Goal: Task Accomplishment & Management: Use online tool/utility

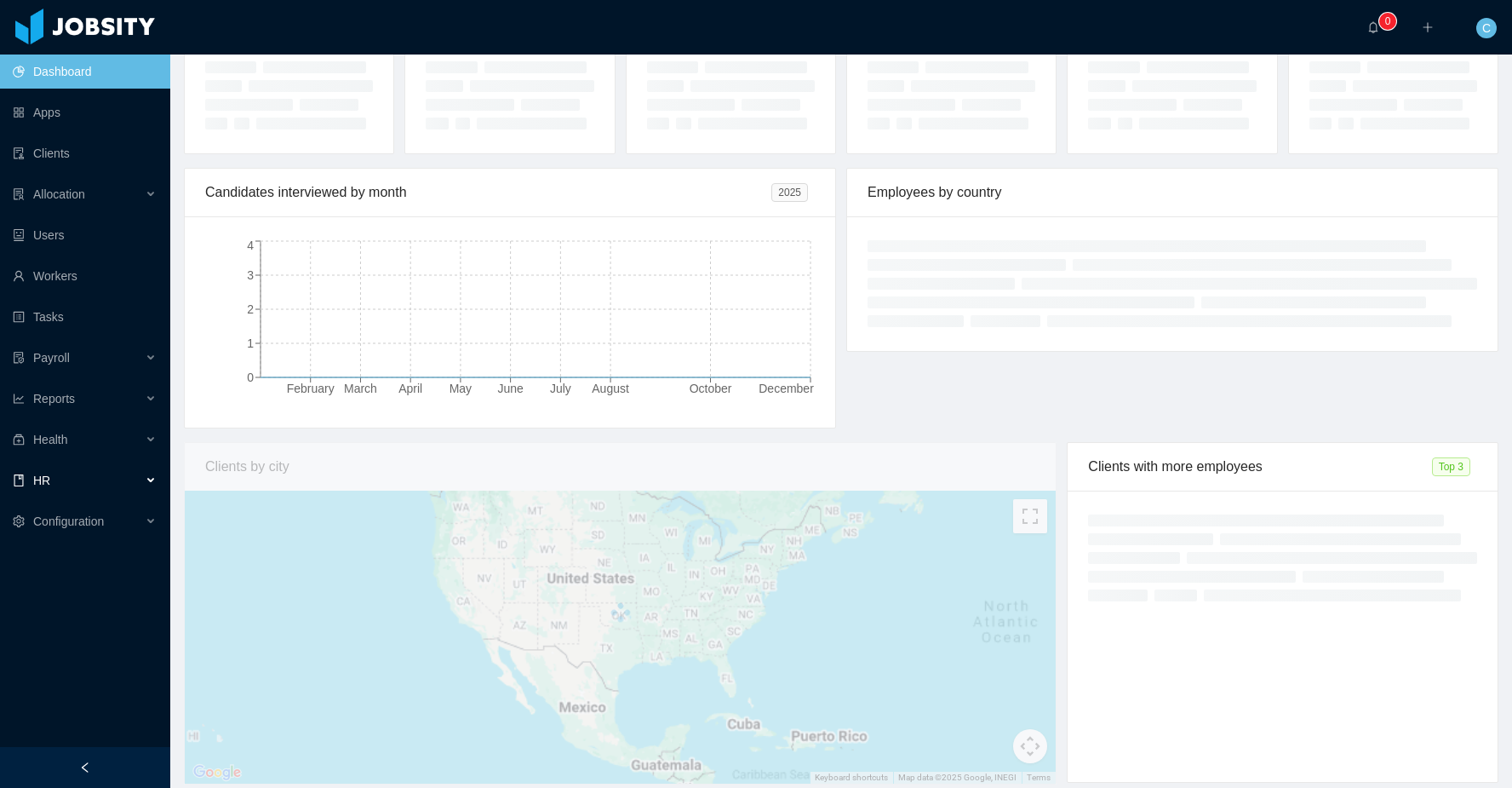
scroll to position [155, 0]
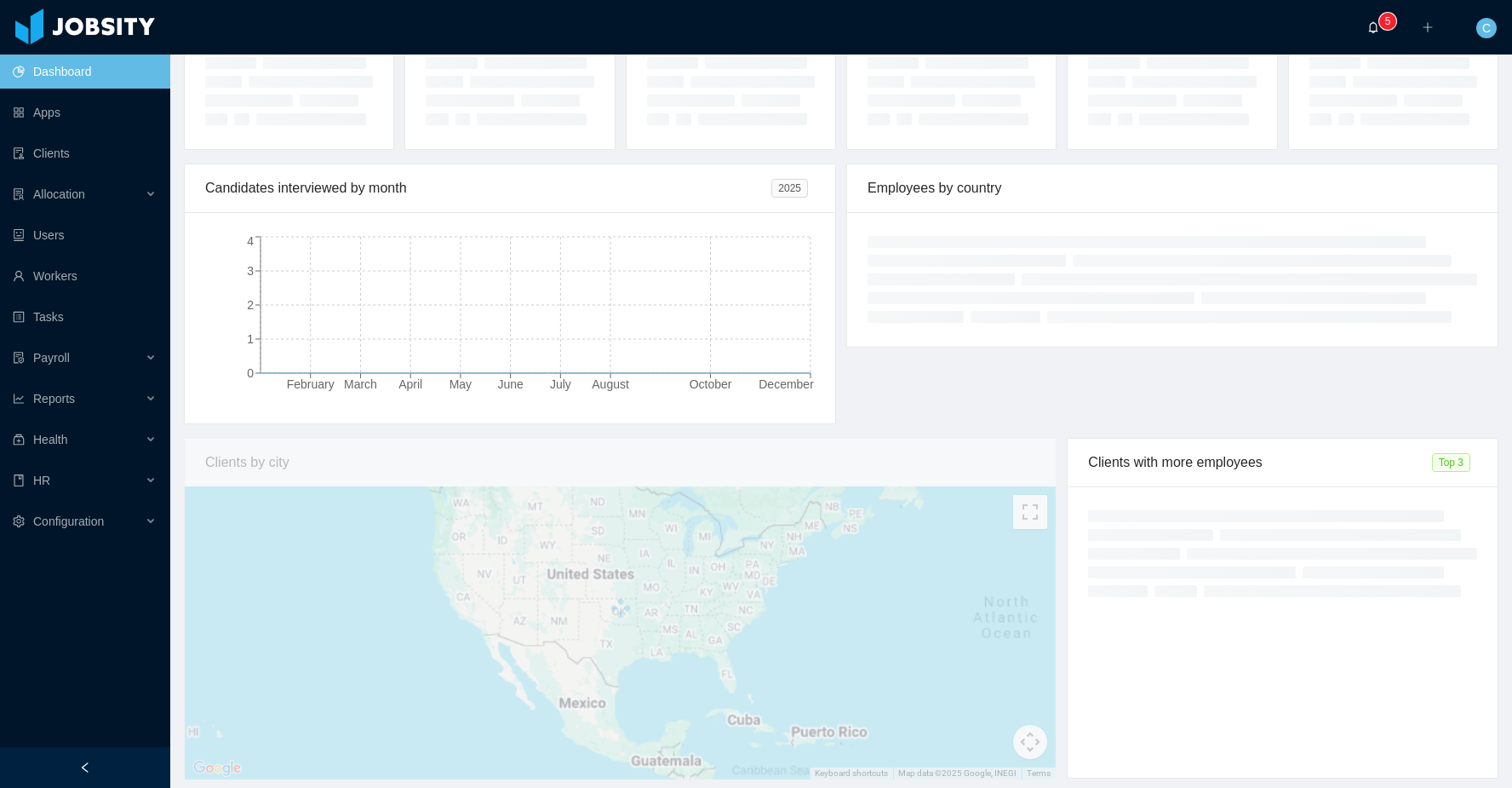
click at [1379, 30] on icon "icon: bell" at bounding box center [1373, 27] width 12 height 12
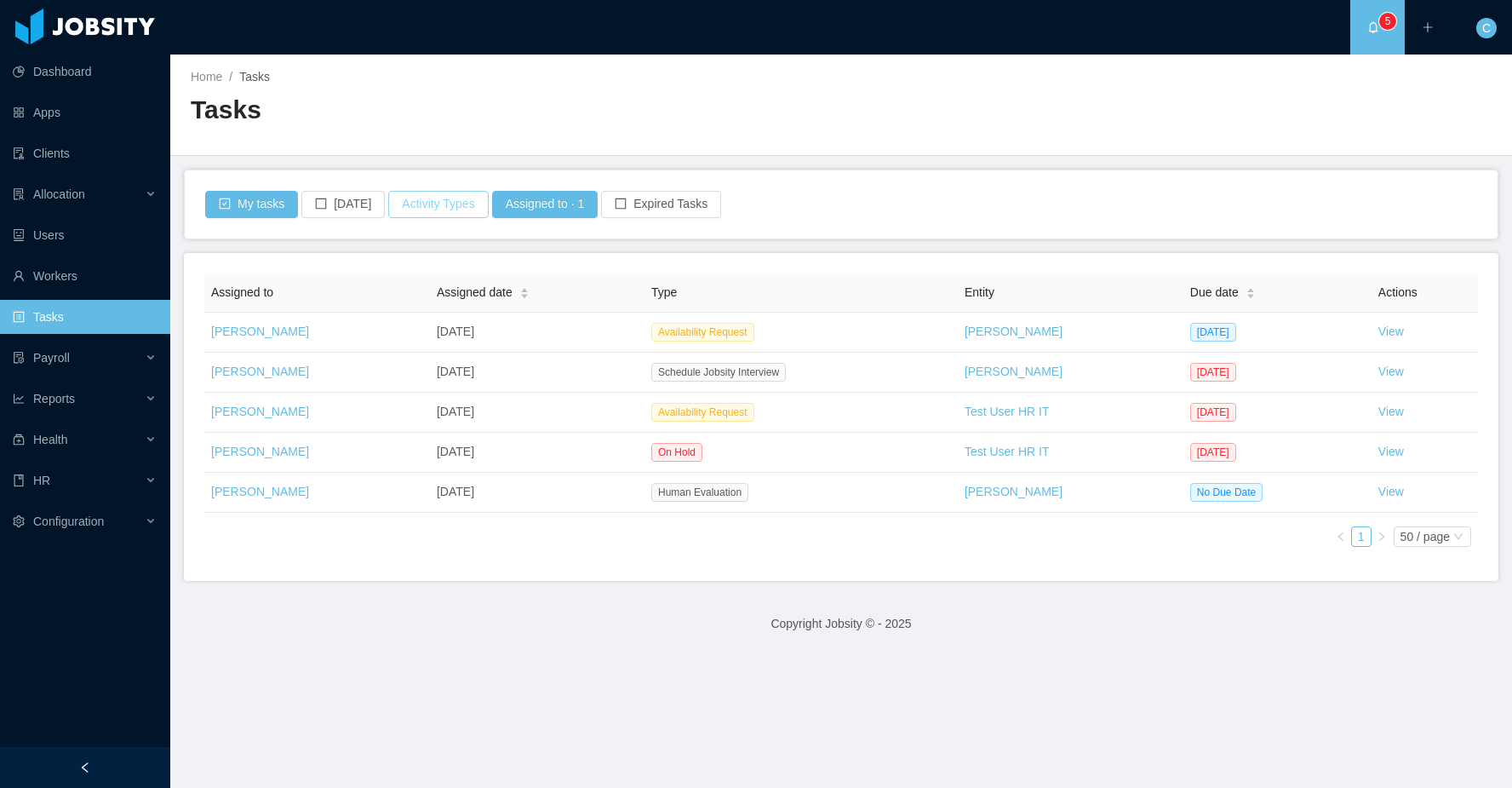
click at [456, 203] on button "Activity Types" at bounding box center [438, 204] width 99 height 28
click at [392, 283] on span "Select activity type" at bounding box center [439, 280] width 238 height 17
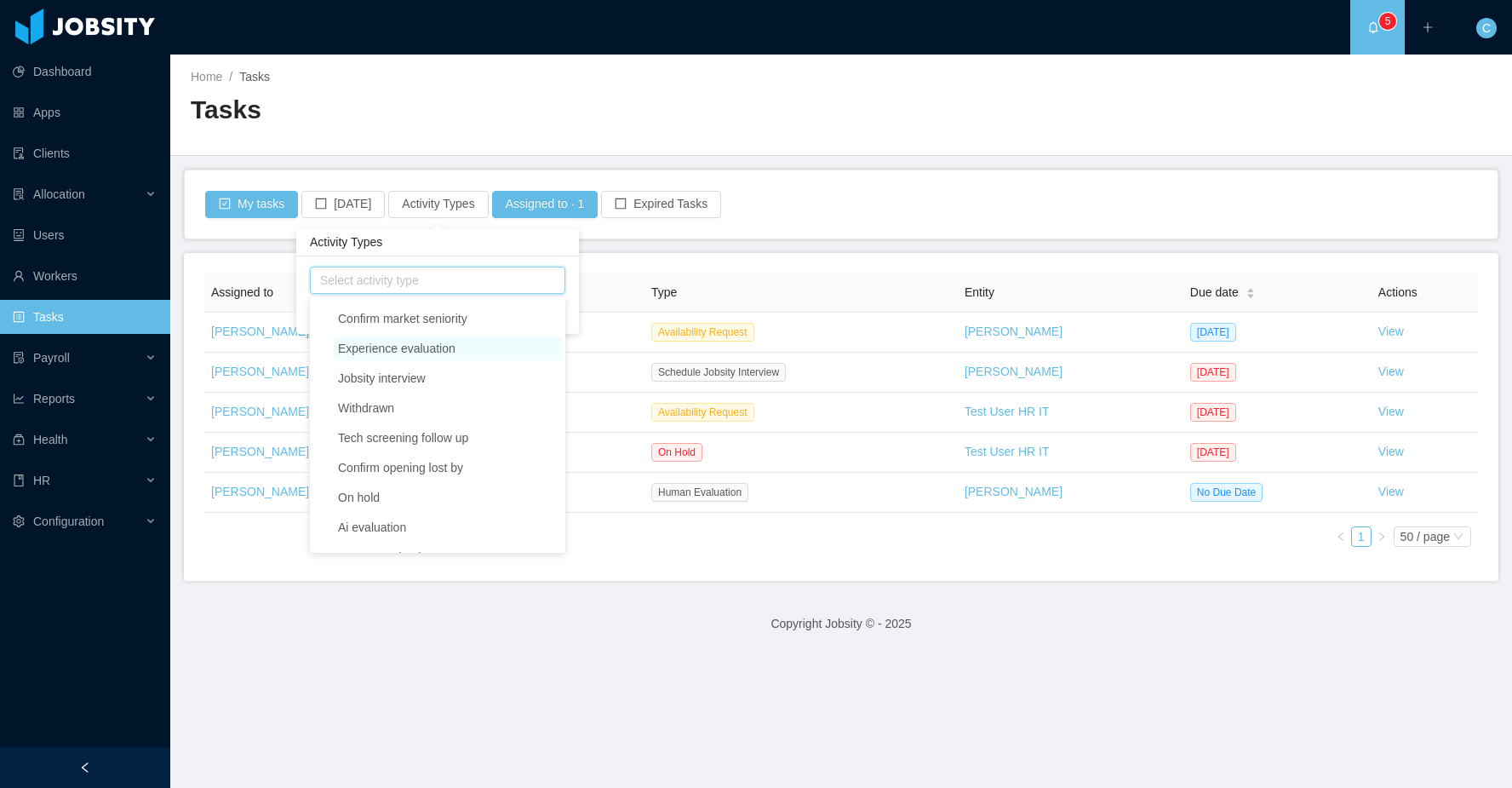
scroll to position [711, 0]
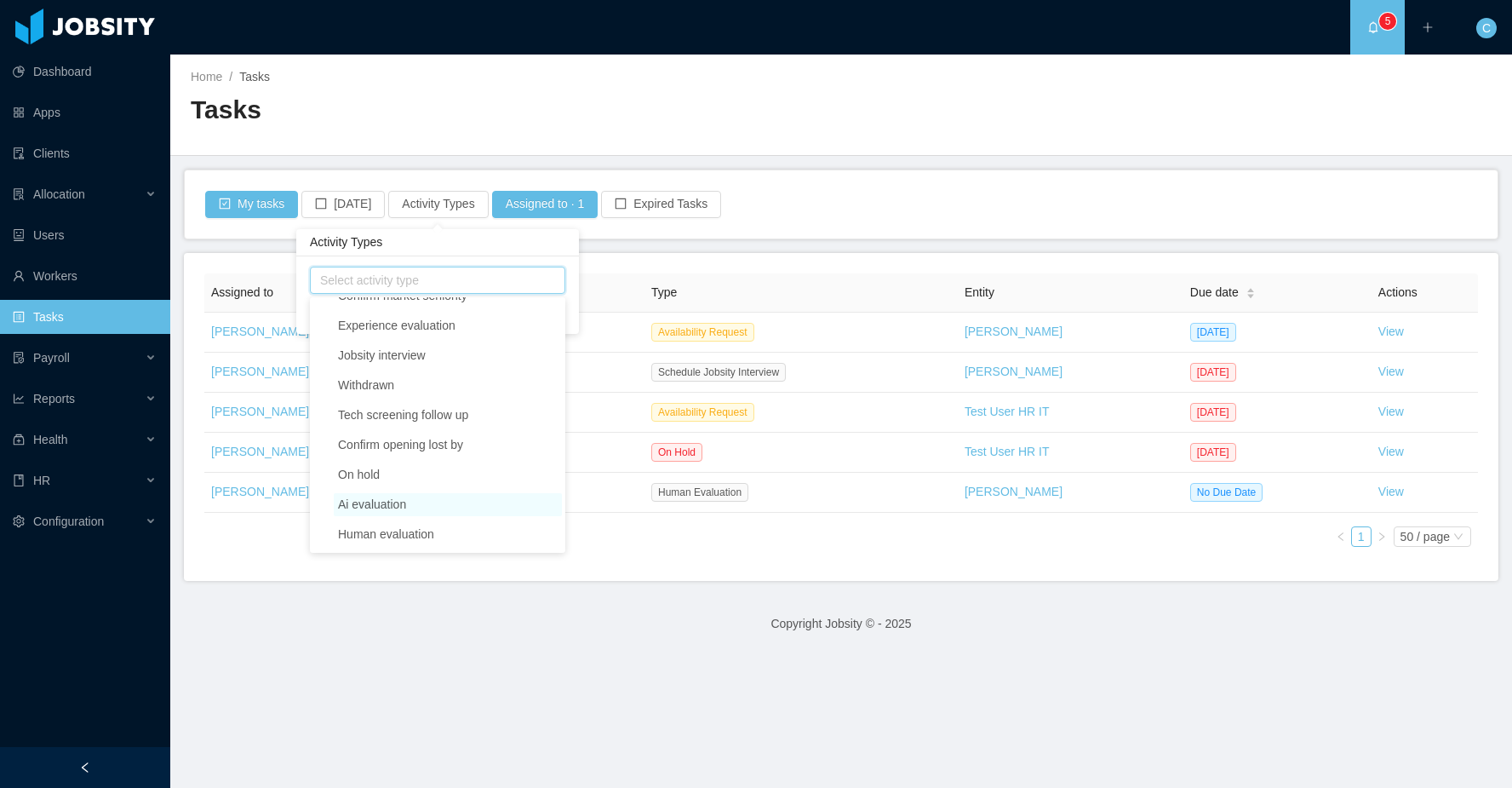
click at [384, 509] on span "Ai evaluation" at bounding box center [372, 504] width 68 height 13
click at [487, 168] on main "Home / Tasks / Tasks My tasks [DATE] Activity Types Assigned to · 1 Expired Tas…" at bounding box center [841, 421] width 1342 height 734
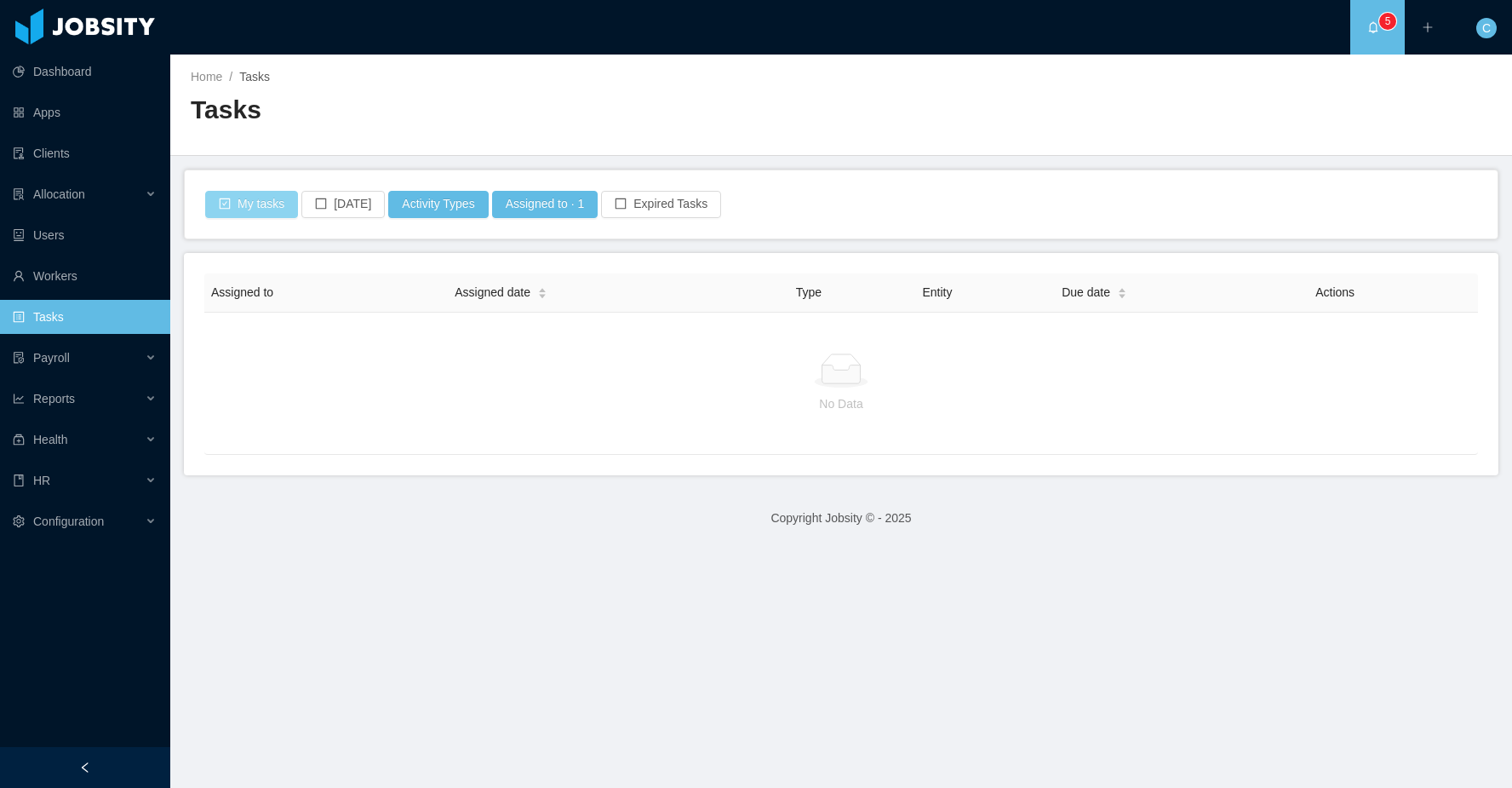
click at [264, 204] on button "My tasks" at bounding box center [251, 204] width 93 height 28
click at [257, 210] on button "My tasks" at bounding box center [251, 204] width 93 height 28
click at [137, 392] on div "Reports" at bounding box center [85, 399] width 170 height 34
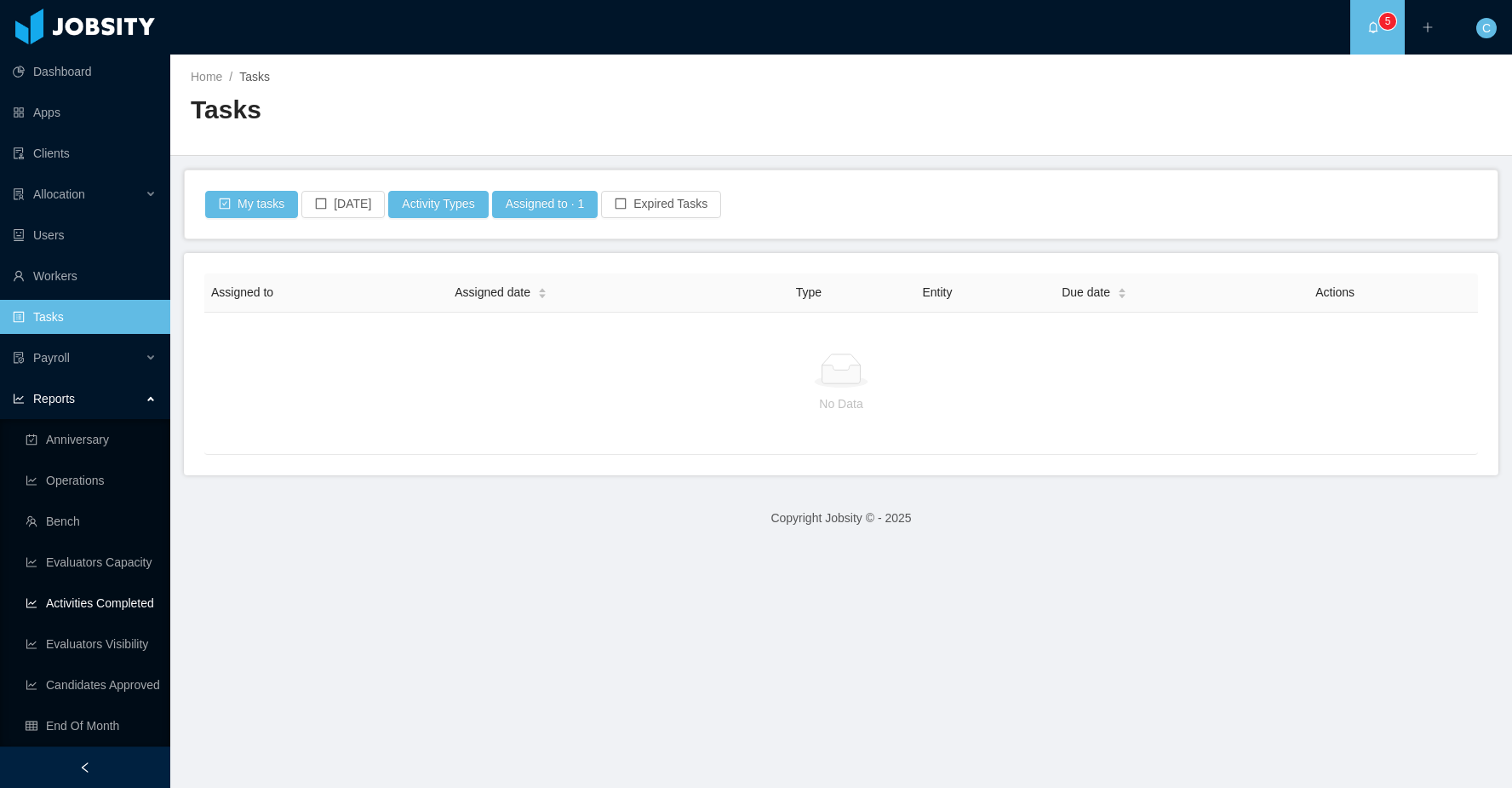
click at [99, 605] on link "Activities Completed" at bounding box center [91, 603] width 131 height 34
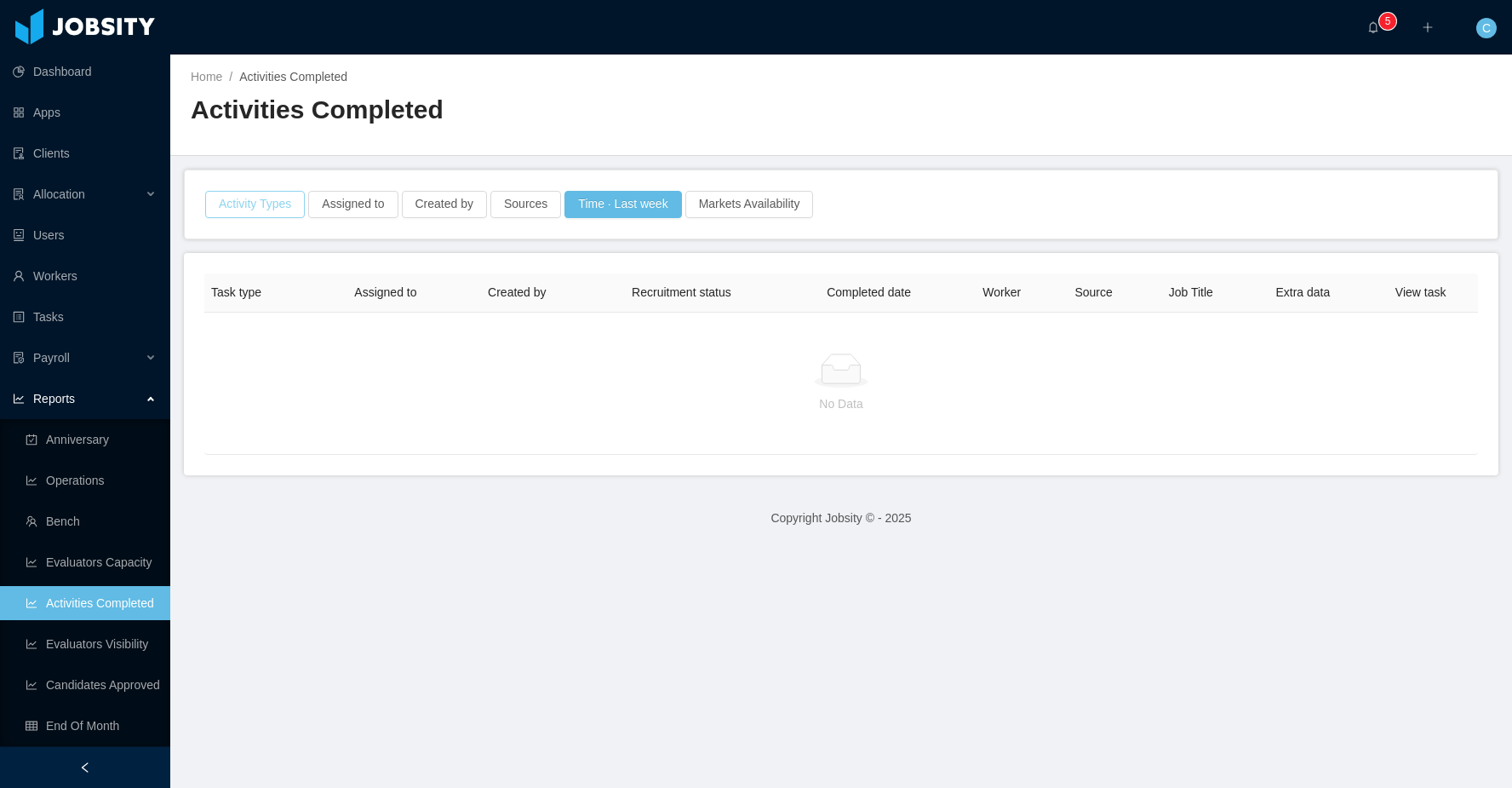
click at [259, 206] on button "Activity Types" at bounding box center [255, 204] width 99 height 28
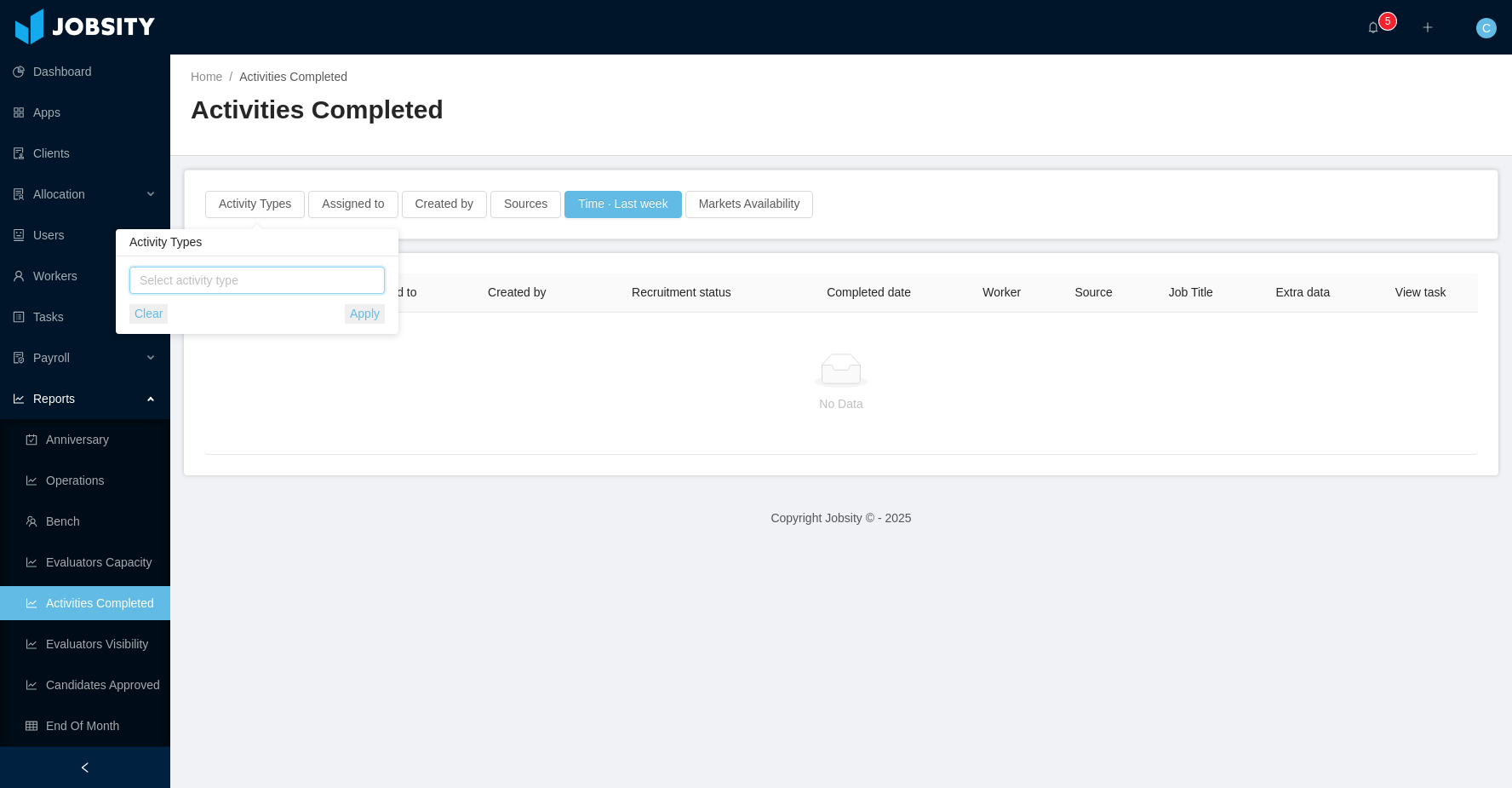
click at [228, 276] on span "Select activity type" at bounding box center [258, 280] width 238 height 17
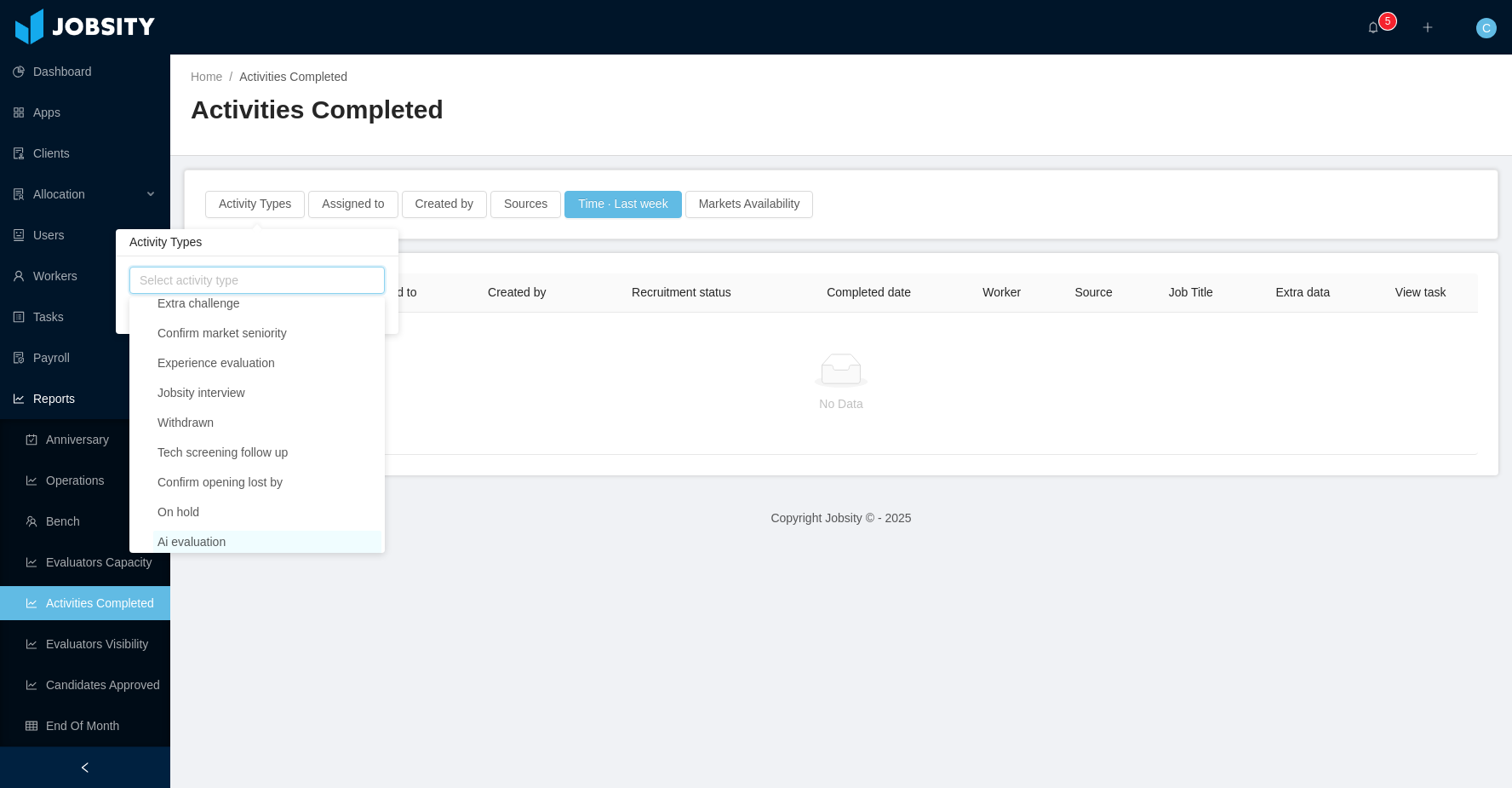
scroll to position [711, 0]
click at [164, 537] on span "Human evaluation" at bounding box center [205, 534] width 96 height 13
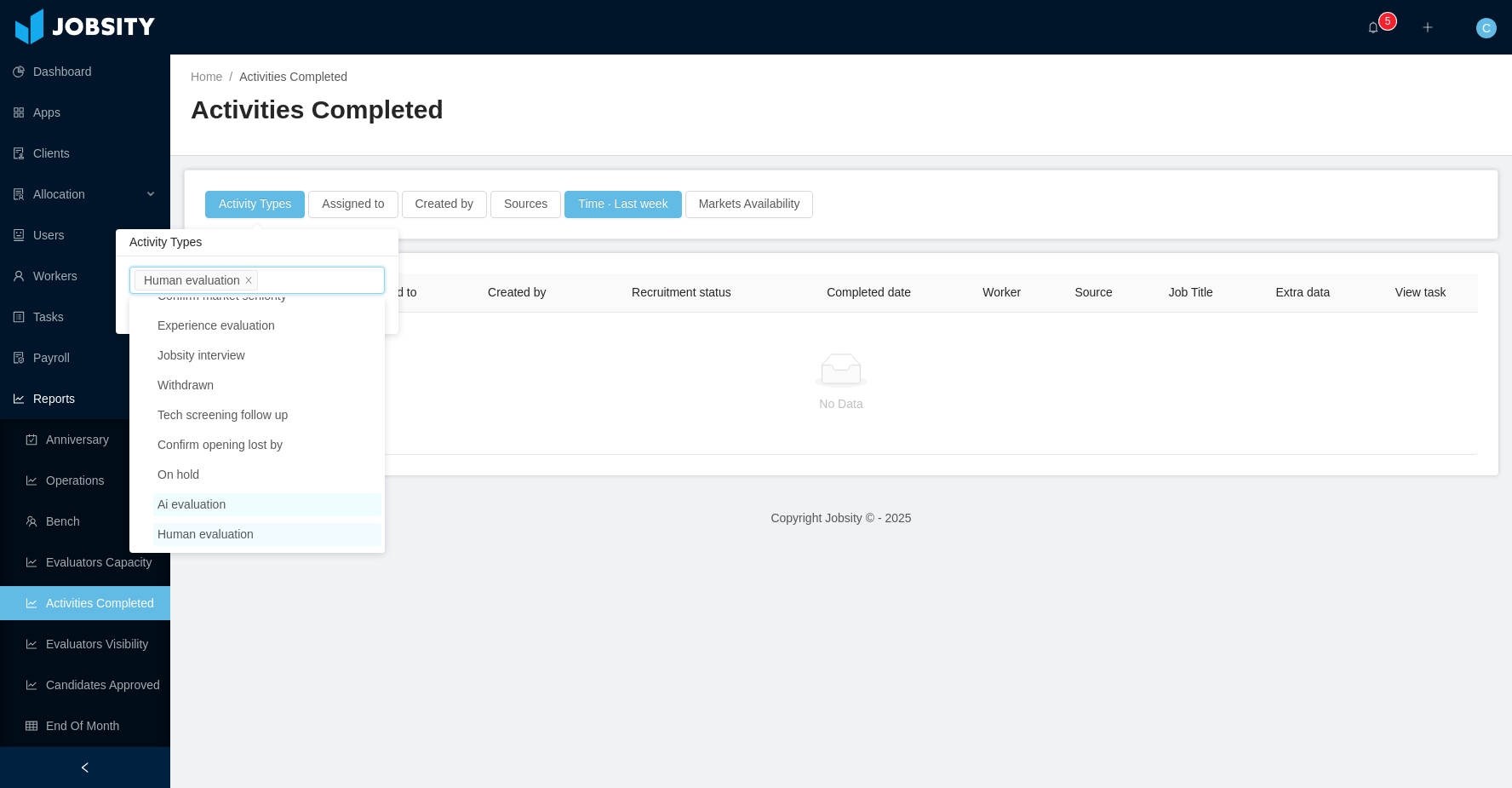
drag, startPoint x: 225, startPoint y: 502, endPoint x: 261, endPoint y: 509, distance: 36.7
click at [224, 502] on span "Ai evaluation" at bounding box center [191, 504] width 68 height 13
click at [570, 528] on footer "Copyright Jobsity © - 2025" at bounding box center [841, 518] width 1342 height 59
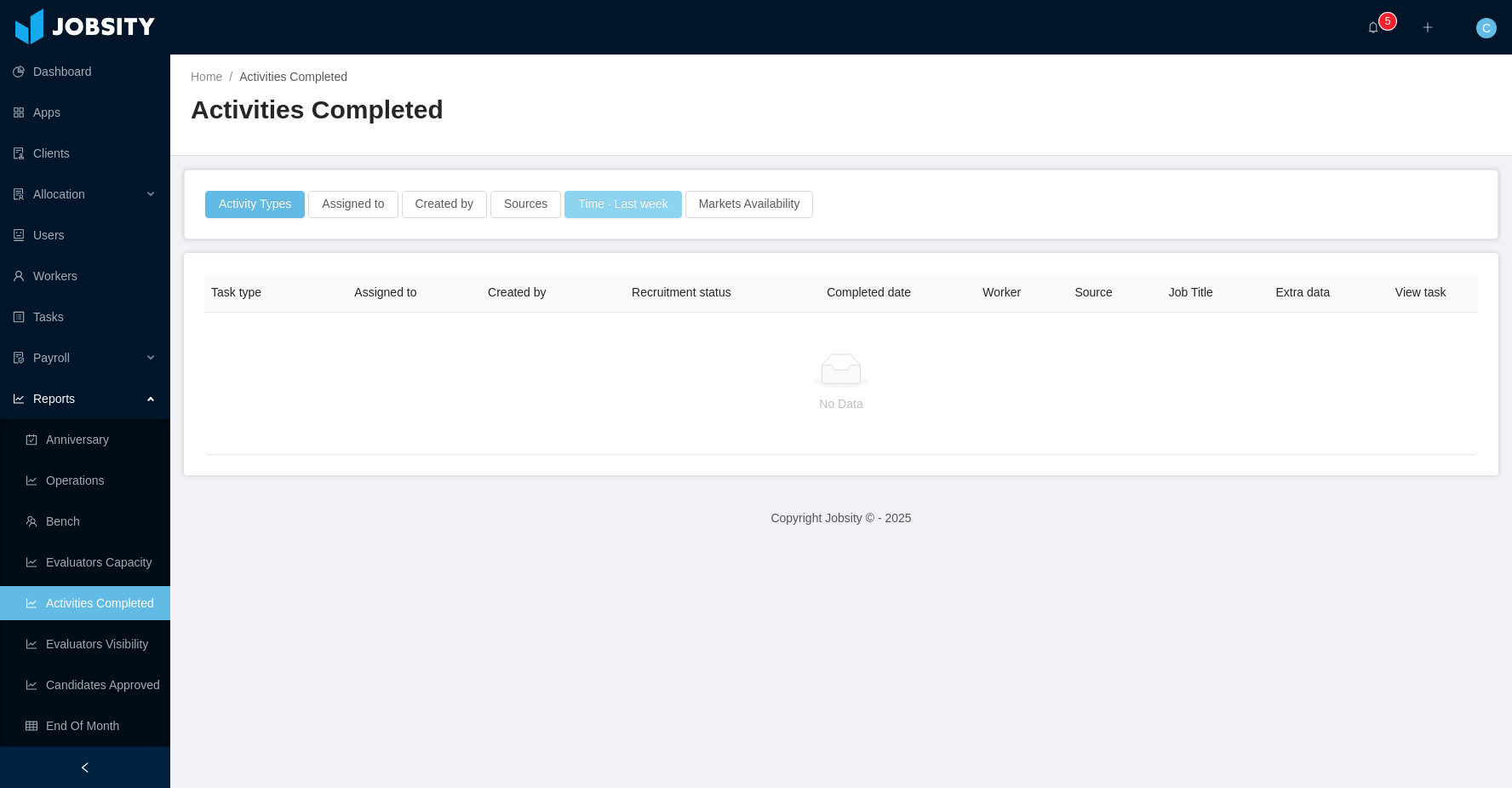
click at [629, 211] on button "Time · Last week" at bounding box center [622, 204] width 116 height 28
click at [503, 309] on button "Clear" at bounding box center [500, 314] width 38 height 20
click at [698, 491] on footer "Copyright Jobsity © - 2025" at bounding box center [841, 518] width 1342 height 59
click at [281, 214] on button "Activity Types" at bounding box center [255, 204] width 99 height 28
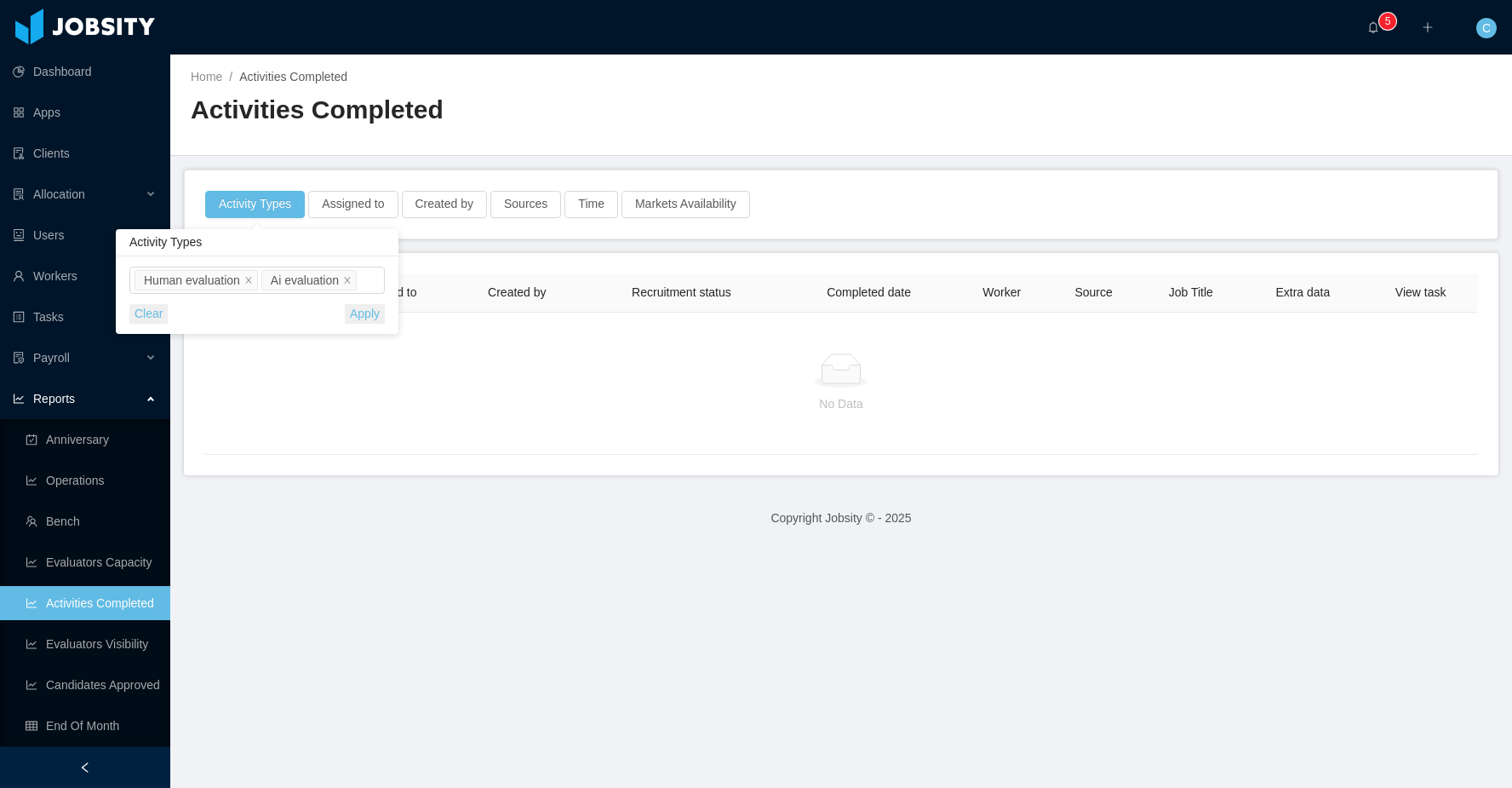
click at [376, 322] on button "Apply" at bounding box center [364, 314] width 40 height 20
